Goal: Task Accomplishment & Management: Use online tool/utility

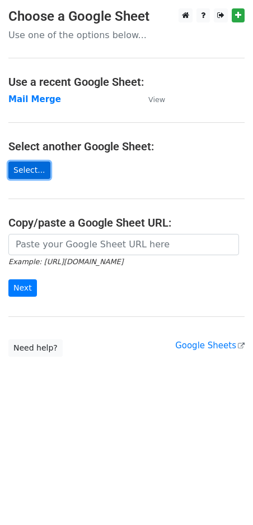
click at [33, 173] on link "Select..." at bounding box center [29, 169] width 42 height 17
click at [24, 99] on strong "Mail Merge" at bounding box center [34, 99] width 53 height 10
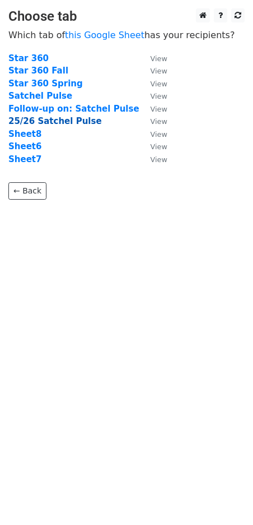
click at [36, 123] on strong "25/26 Satchel Pulse" at bounding box center [55, 121] width 94 height 10
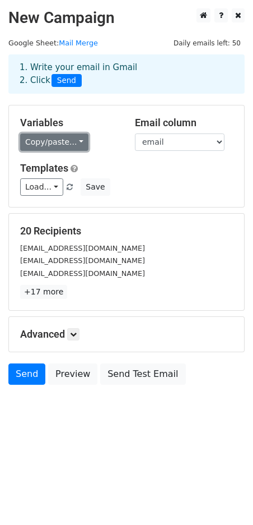
click at [75, 143] on link "Copy/paste..." at bounding box center [54, 141] width 68 height 17
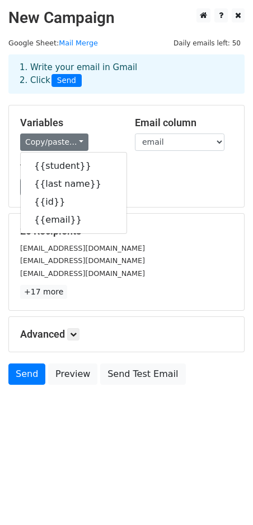
click at [135, 177] on div "Templates Load... No templates saved Save" at bounding box center [127, 179] width 230 height 34
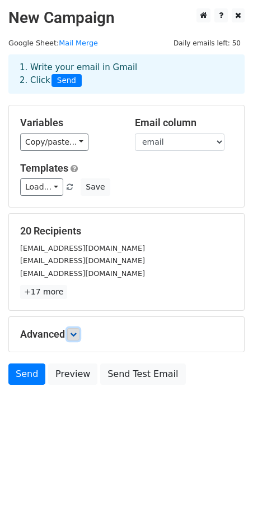
click at [76, 334] on icon at bounding box center [73, 334] width 7 height 7
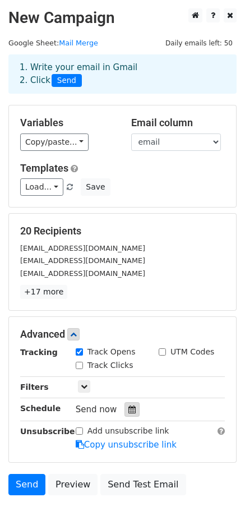
click at [128, 407] on icon at bounding box center [131, 409] width 7 height 8
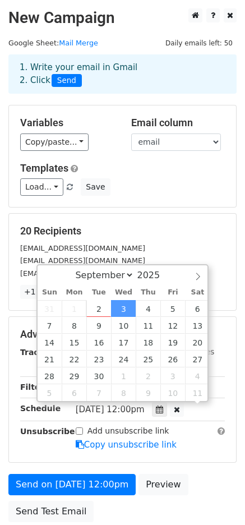
scroll to position [1, 0]
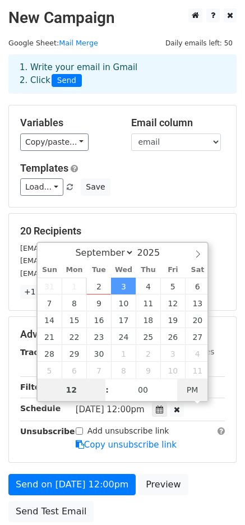
click at [193, 387] on span "PM" at bounding box center [192, 389] width 31 height 22
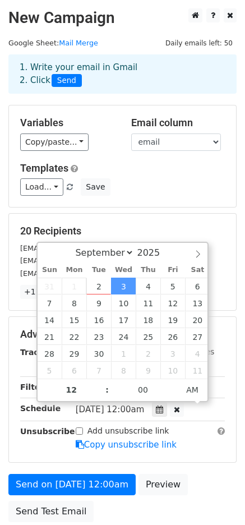
click at [225, 312] on form "Variables Copy/paste... {{student}} {{last name}} {{id}} {{email}} Email column…" at bounding box center [122, 316] width 228 height 423
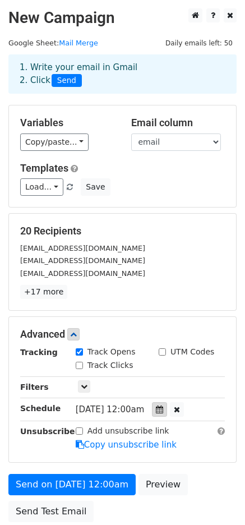
click at [163, 410] on icon at bounding box center [159, 409] width 7 height 8
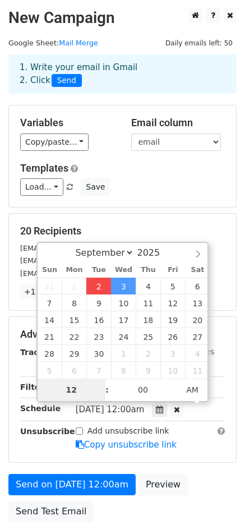
type input "[DATE] 21:25"
type input "09"
type input "25"
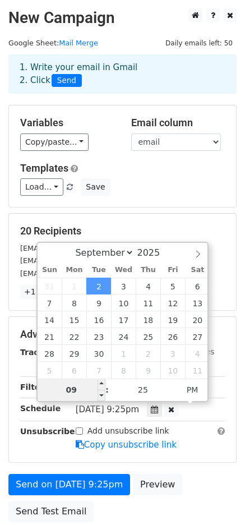
click at [84, 387] on input "09" at bounding box center [72, 389] width 68 height 22
type input "[DATE] 22:25"
type input "10"
click at [102, 381] on span at bounding box center [102, 383] width 8 height 11
type input "[DATE] 23:25"
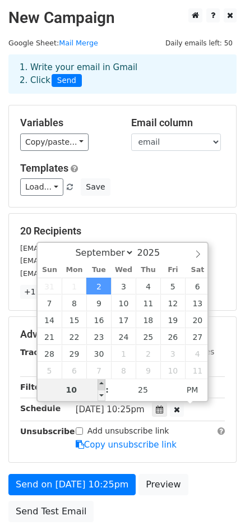
type input "11"
click at [102, 381] on span at bounding box center [102, 383] width 8 height 11
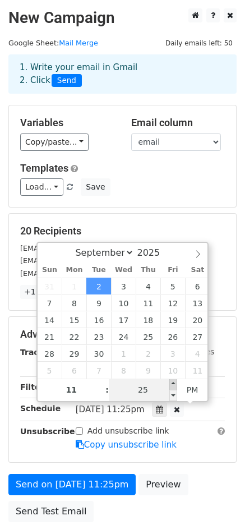
type input "[DATE] 23:30"
type input "30"
click at [173, 383] on span at bounding box center [173, 383] width 8 height 11
type input "[DATE] 23:35"
type input "35"
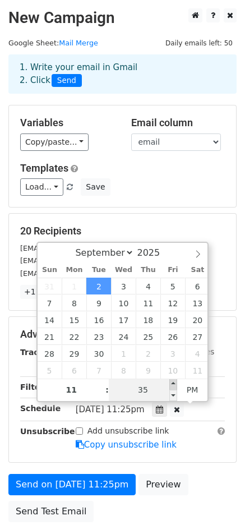
click at [173, 383] on span at bounding box center [173, 383] width 8 height 11
type input "[DATE] 23:40"
type input "40"
click at [173, 383] on span at bounding box center [173, 383] width 8 height 11
type input "[DATE] 23:45"
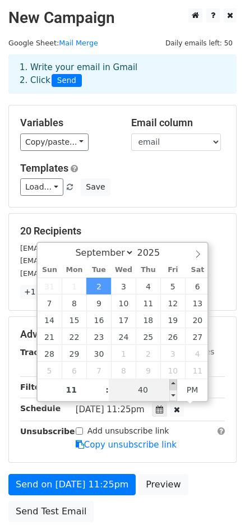
type input "45"
click at [173, 383] on span at bounding box center [173, 383] width 8 height 11
type input "[DATE] 23:50"
type input "50"
click at [173, 383] on span at bounding box center [173, 383] width 8 height 11
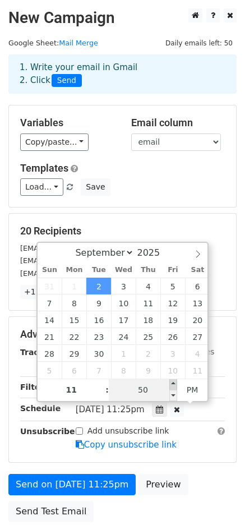
type input "[DATE] 23:55"
type input "55"
click at [173, 383] on span at bounding box center [173, 383] width 8 height 11
type input "[DATE] 21:25"
type input "09"
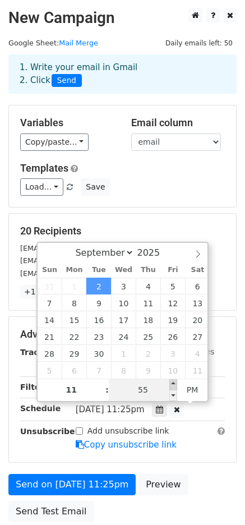
type input "25"
click at [173, 383] on span at bounding box center [173, 383] width 8 height 11
type input "[DATE] 21:30"
type input "30"
click at [173, 383] on span at bounding box center [173, 383] width 8 height 11
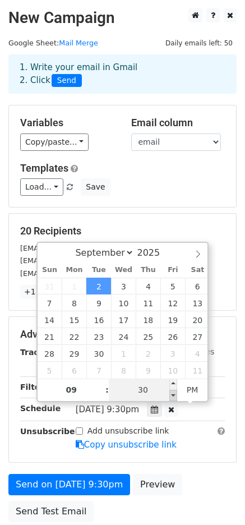
type input "[DATE] 21:25"
click at [173, 395] on span at bounding box center [173, 394] width 8 height 11
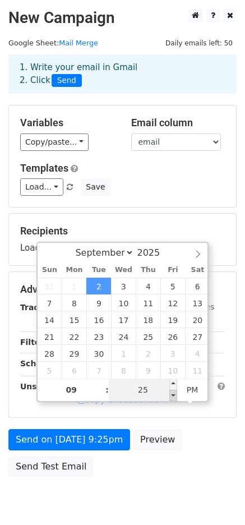
click at [173, 395] on span at bounding box center [173, 394] width 8 height 11
type input "25"
click at [173, 395] on span at bounding box center [173, 394] width 8 height 11
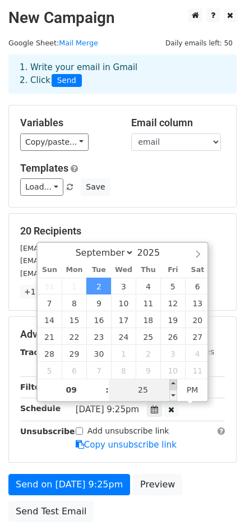
type input "[DATE] 21:30"
type input "30"
click at [174, 383] on span at bounding box center [173, 383] width 8 height 11
type input "[DATE] 21:35"
type input "35"
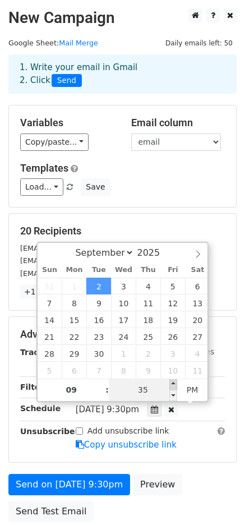
click at [174, 383] on span at bounding box center [173, 383] width 8 height 11
type input "[DATE] 21:40"
type input "40"
click at [174, 383] on span at bounding box center [173, 383] width 8 height 11
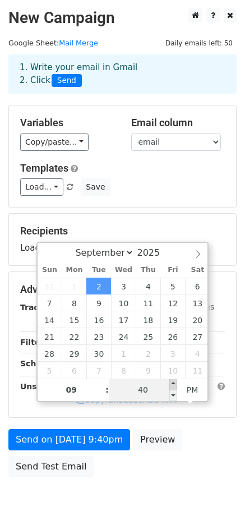
type input "[DATE] 21:45"
type input "45"
click at [174, 383] on span at bounding box center [173, 383] width 8 height 11
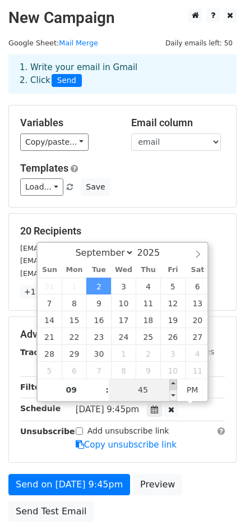
type input "[DATE] 21:50"
type input "50"
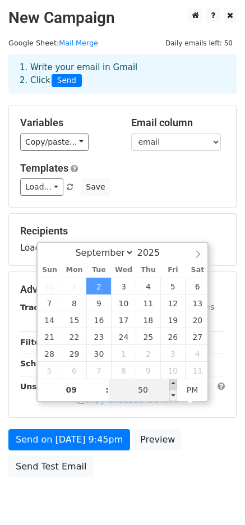
click at [174, 383] on span at bounding box center [173, 383] width 8 height 11
type input "[DATE] 21:55"
type input "55"
click at [174, 383] on span at bounding box center [173, 383] width 8 height 11
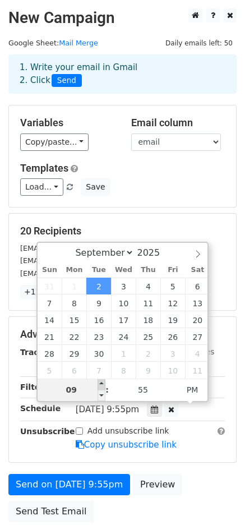
type input "[DATE] 22:55"
type input "10"
click at [101, 383] on span at bounding box center [102, 383] width 8 height 11
type input "[DATE] 23:55"
type input "11"
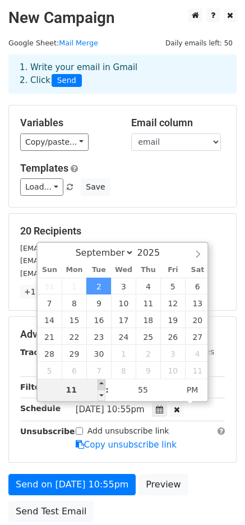
click at [101, 383] on span at bounding box center [102, 383] width 8 height 11
click at [218, 407] on div "[DATE]-09-02 23:55" at bounding box center [150, 409] width 166 height 15
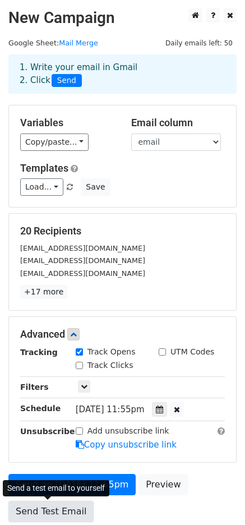
click at [64, 510] on link "Send Test Email" at bounding box center [50, 510] width 85 height 21
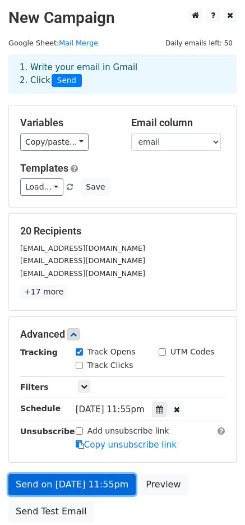
click at [80, 483] on link "Send on [DATE] 11:55pm" at bounding box center [71, 484] width 127 height 21
